Goal: Answer question/provide support: Share knowledge or assist other users

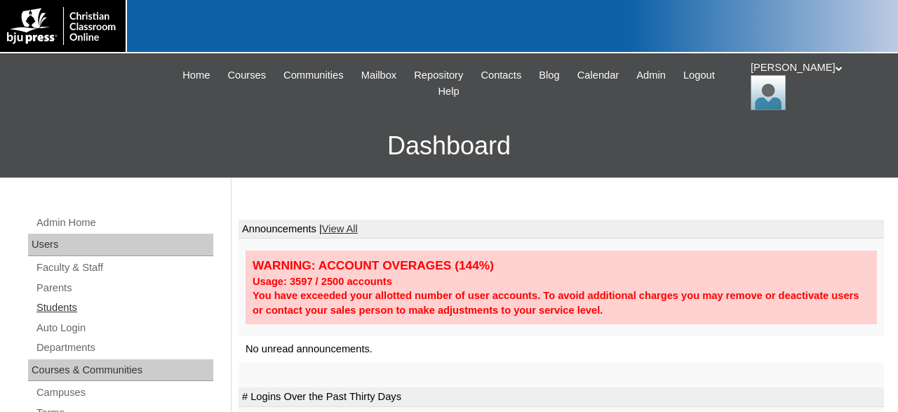
click at [59, 311] on link "Students" at bounding box center [124, 308] width 178 height 18
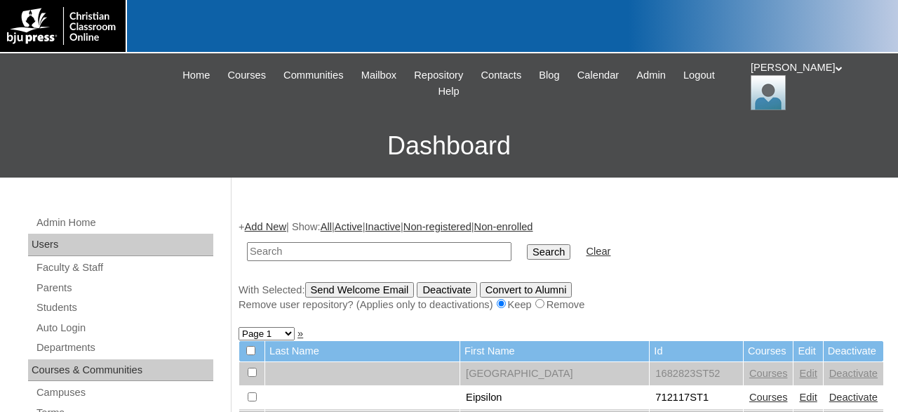
click at [360, 254] on input "text" at bounding box center [379, 251] width 264 height 19
type input "landonparfait@covenantlionshouma.com"
click at [527, 244] on input "Search" at bounding box center [548, 251] width 43 height 15
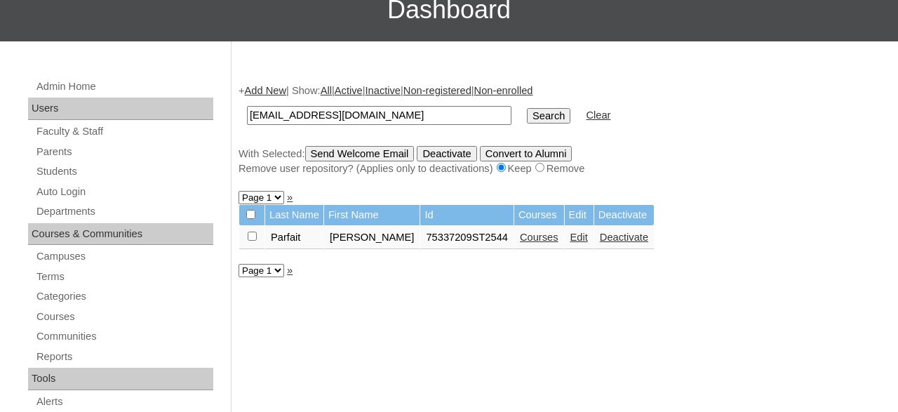
scroll to position [146, 0]
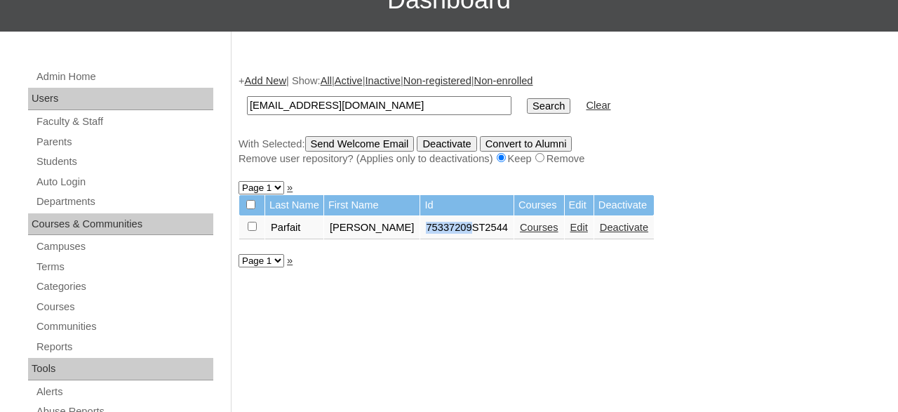
drag, startPoint x: 398, startPoint y: 232, endPoint x: 442, endPoint y: 236, distance: 44.4
click at [442, 236] on td "75337209ST2544" at bounding box center [466, 228] width 93 height 24
copy td "75337209"
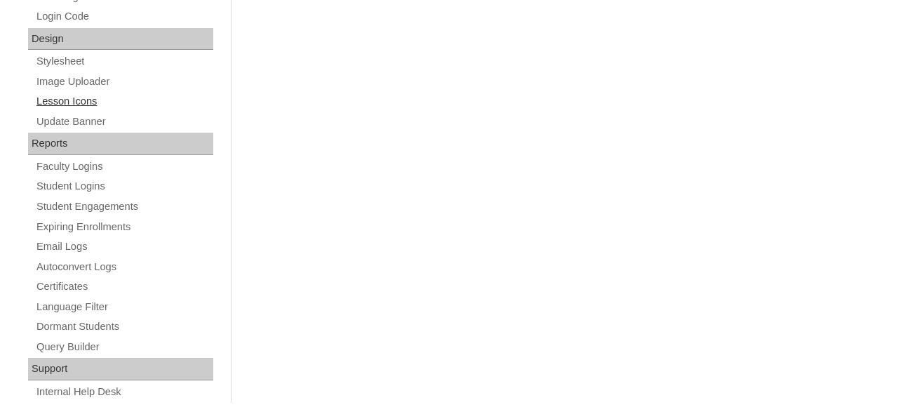
scroll to position [745, 0]
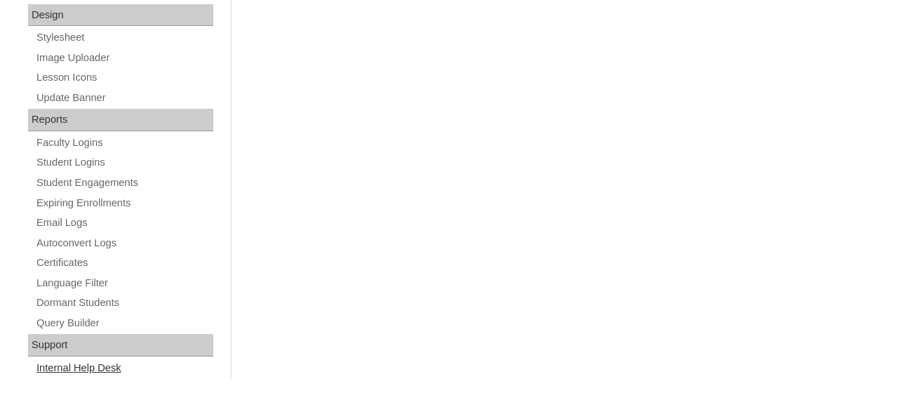
click at [90, 364] on link "Internal Help Desk" at bounding box center [124, 368] width 178 height 18
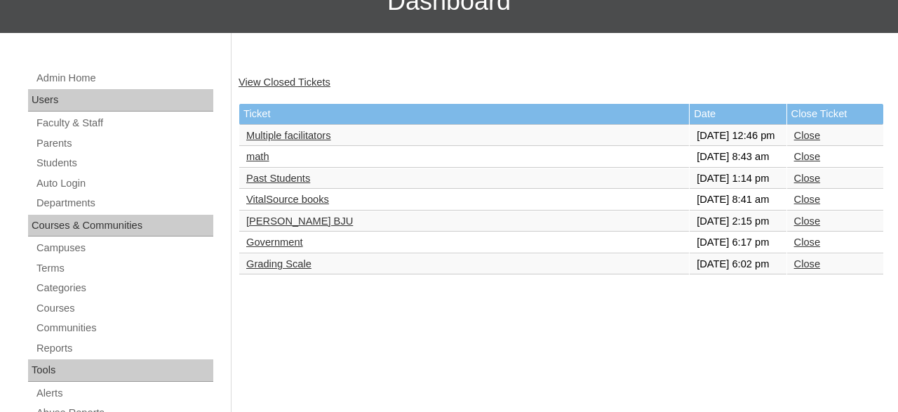
scroll to position [146, 0]
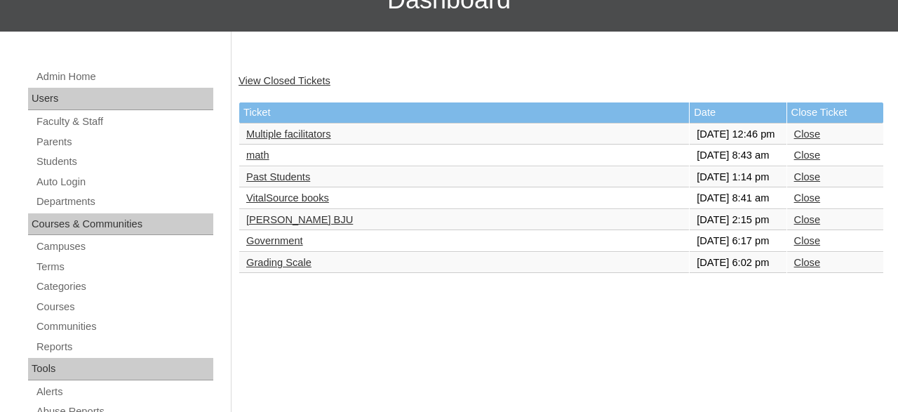
click at [311, 203] on link "VitalSource books" at bounding box center [287, 197] width 83 height 11
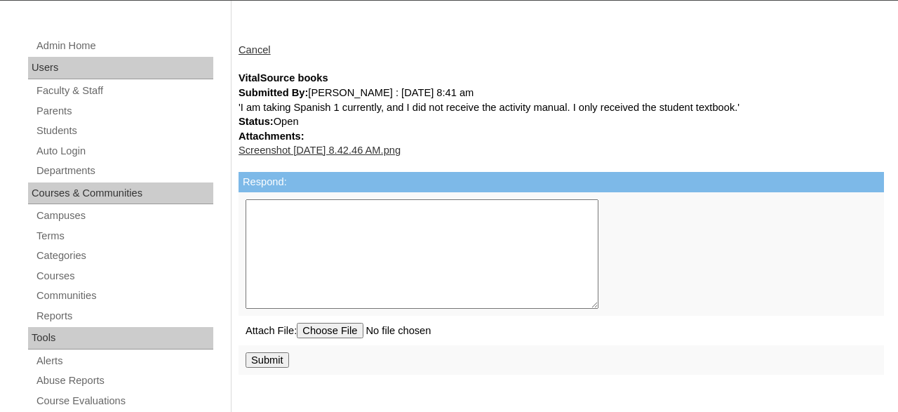
scroll to position [146, 0]
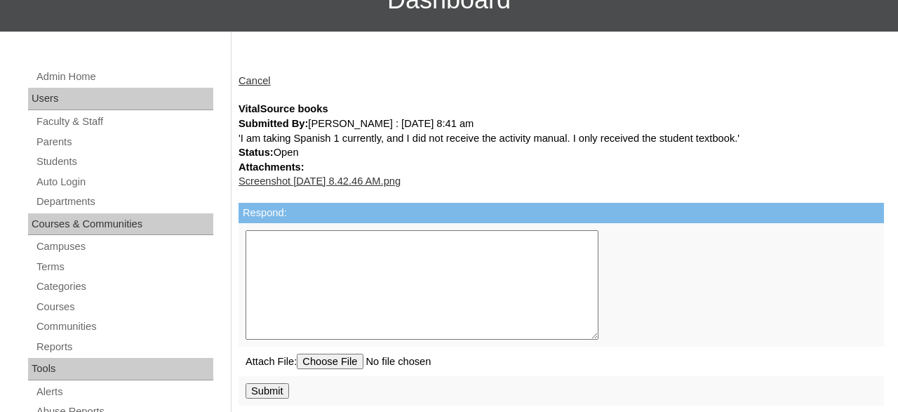
click at [337, 180] on link "Screenshot [DATE] 8.42.46 AM.png" at bounding box center [319, 180] width 162 height 11
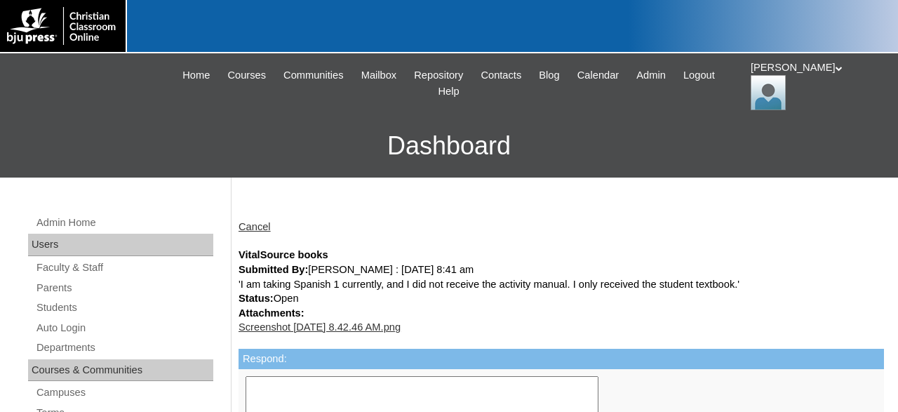
scroll to position [146, 0]
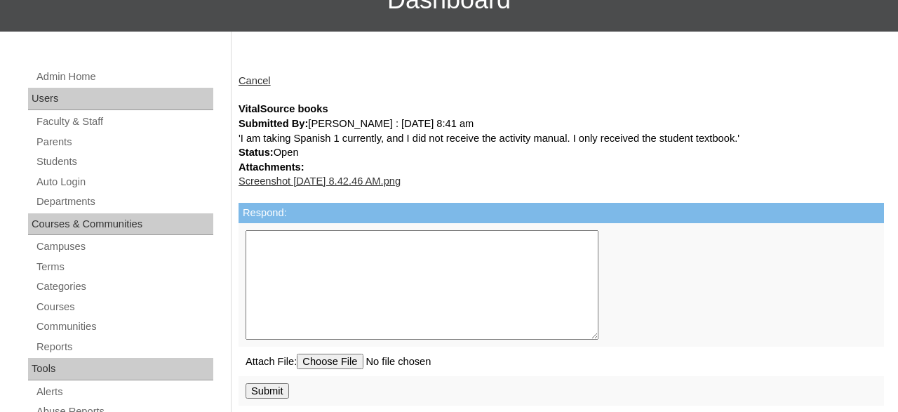
click at [323, 246] on textarea "Respond:" at bounding box center [421, 284] width 353 height 109
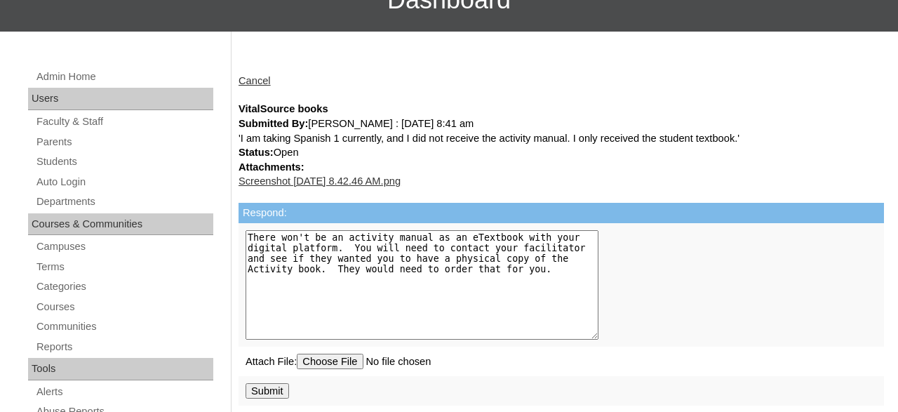
type textarea "There won't be an activity manual as an eTextbook with your digital platform. Y…"
click at [268, 398] on input "Submit" at bounding box center [266, 390] width 43 height 15
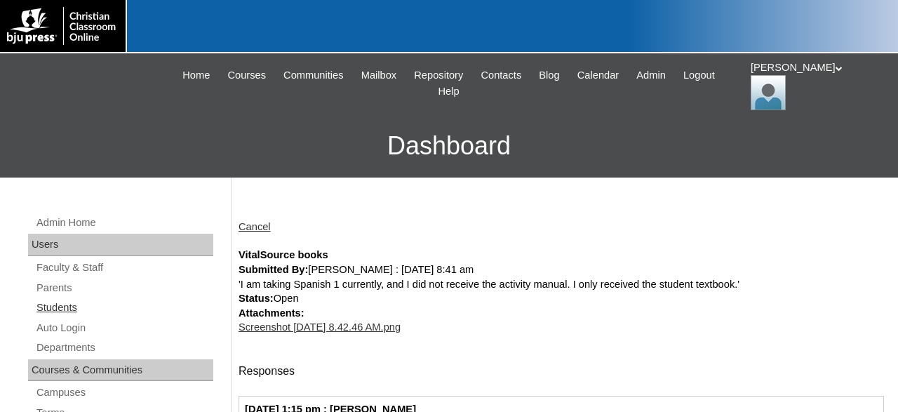
click at [75, 308] on link "Students" at bounding box center [124, 308] width 178 height 18
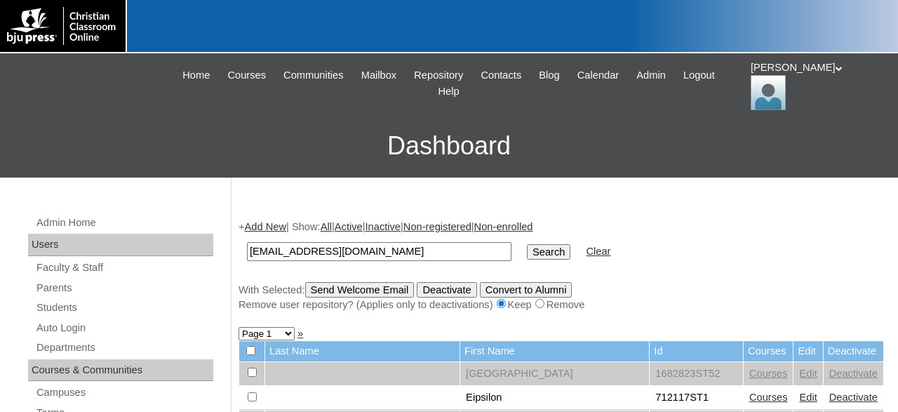
type input "[EMAIL_ADDRESS][DOMAIN_NAME]"
click at [527, 244] on input "Search" at bounding box center [548, 251] width 43 height 15
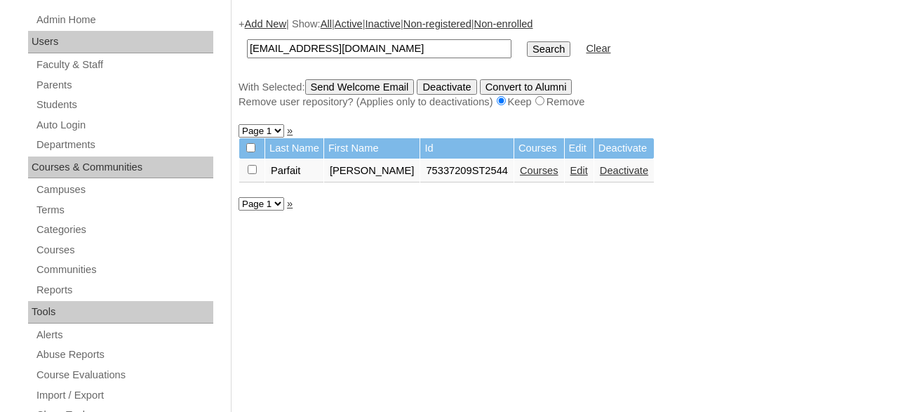
scroll to position [219, 0]
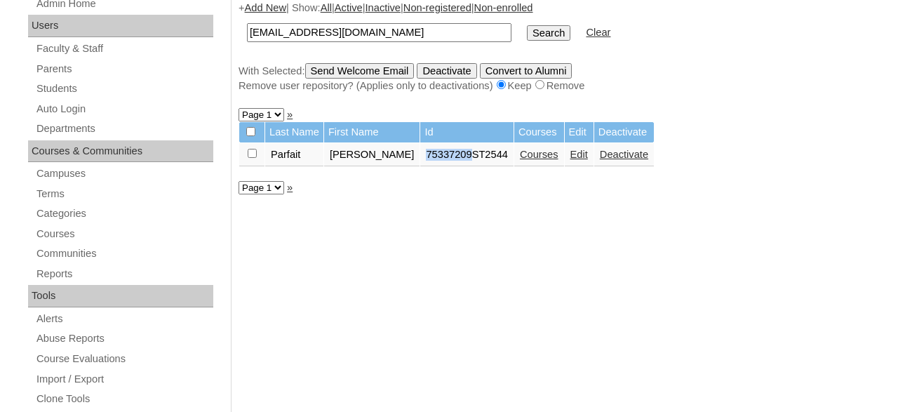
drag, startPoint x: 392, startPoint y: 158, endPoint x: 438, endPoint y: 163, distance: 46.6
click at [438, 163] on td "75337209ST2544" at bounding box center [466, 155] width 93 height 24
copy td "75337209"
click at [58, 90] on link "Students" at bounding box center [124, 89] width 178 height 18
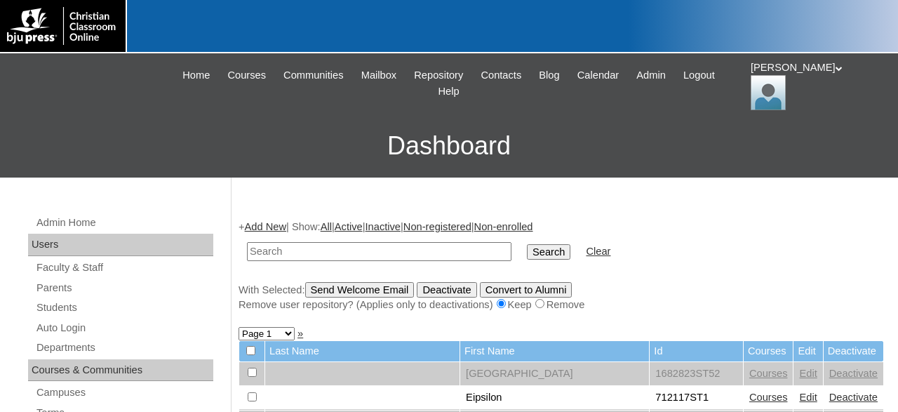
click at [372, 249] on input "text" at bounding box center [379, 251] width 264 height 19
type input "783856"
click at [527, 244] on input "Search" at bounding box center [548, 251] width 43 height 15
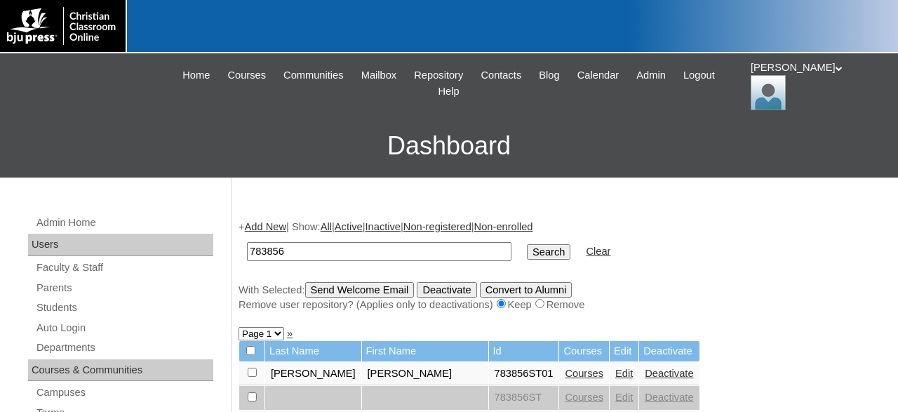
click at [527, 250] on input "Search" at bounding box center [548, 251] width 43 height 15
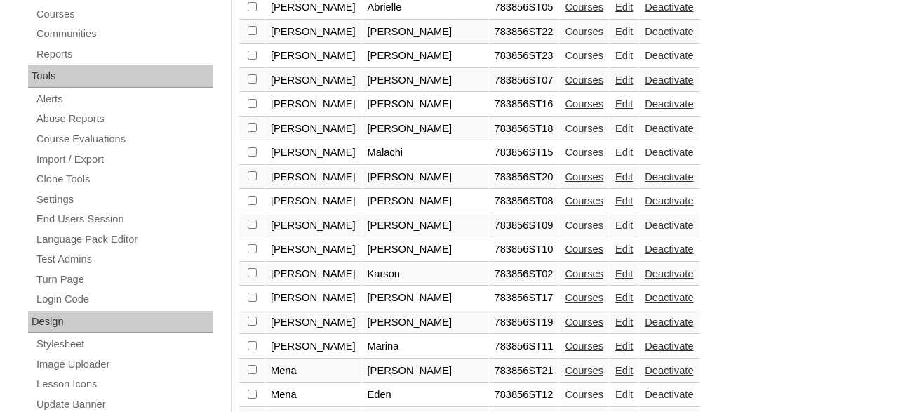
scroll to position [438, 0]
click at [565, 34] on link "Courses" at bounding box center [584, 32] width 39 height 11
